Goal: Task Accomplishment & Management: Manage account settings

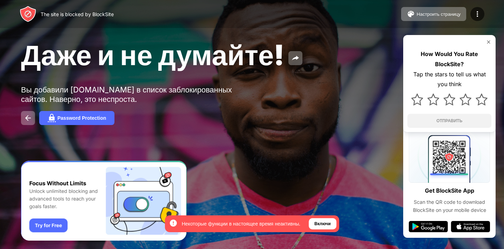
click at [489, 40] on img at bounding box center [489, 42] width 6 height 6
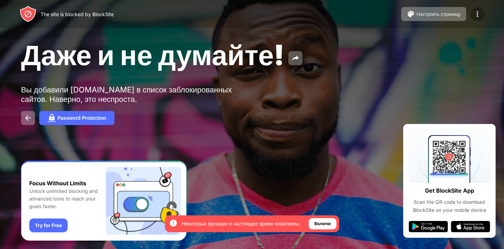
click at [476, 16] on img at bounding box center [477, 14] width 8 height 8
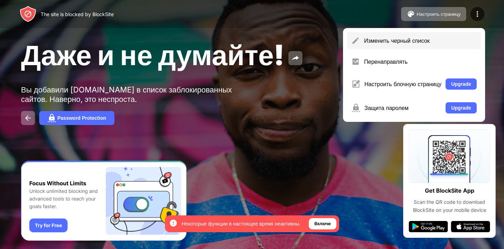
click at [420, 40] on div "Изменить черный список" at bounding box center [420, 40] width 113 height 7
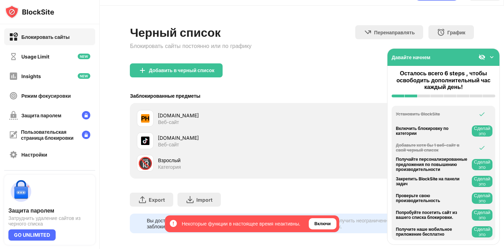
scroll to position [22, 0]
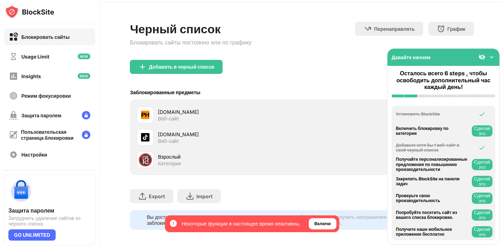
click at [493, 57] on img at bounding box center [491, 57] width 7 height 7
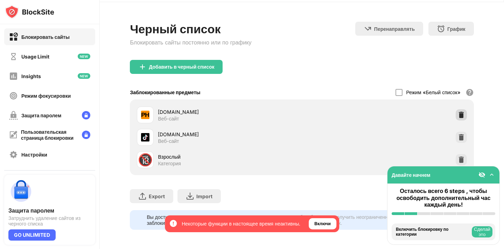
click at [460, 113] on img at bounding box center [461, 114] width 7 height 7
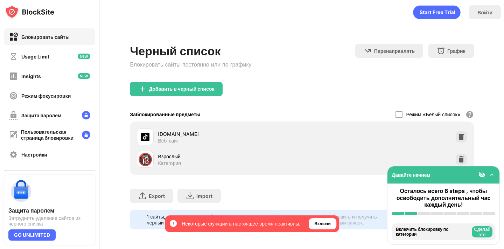
scroll to position [0, 0]
